Goal: Check status: Check status

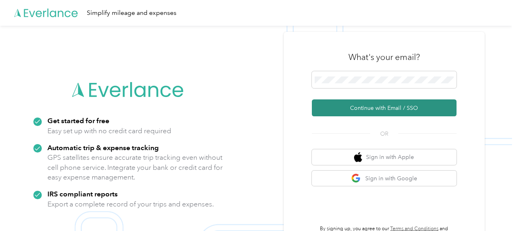
click at [371, 103] on button "Continue with Email / SSO" at bounding box center [384, 107] width 145 height 17
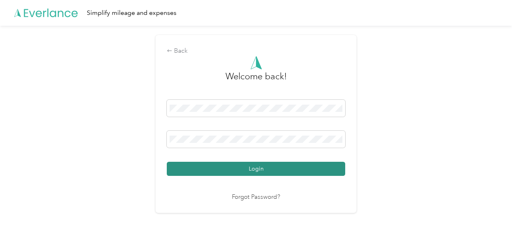
click at [253, 167] on button "Login" at bounding box center [256, 169] width 179 height 14
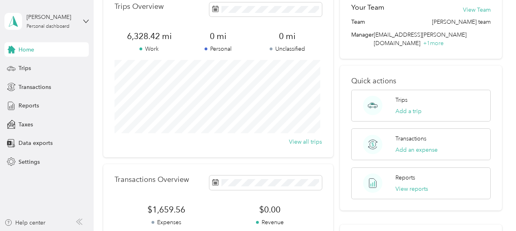
scroll to position [45, 0]
click at [433, 166] on div "Reports View reports" at bounding box center [421, 182] width 140 height 32
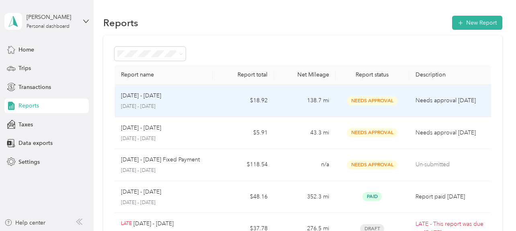
click at [405, 106] on td "Needs Approval" at bounding box center [373, 101] width 74 height 32
